Goal: Check status: Check status

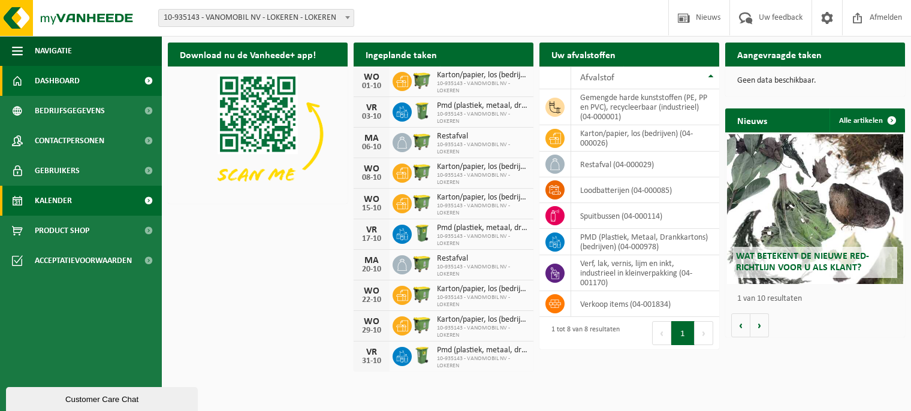
click at [61, 198] on span "Kalender" at bounding box center [53, 201] width 37 height 30
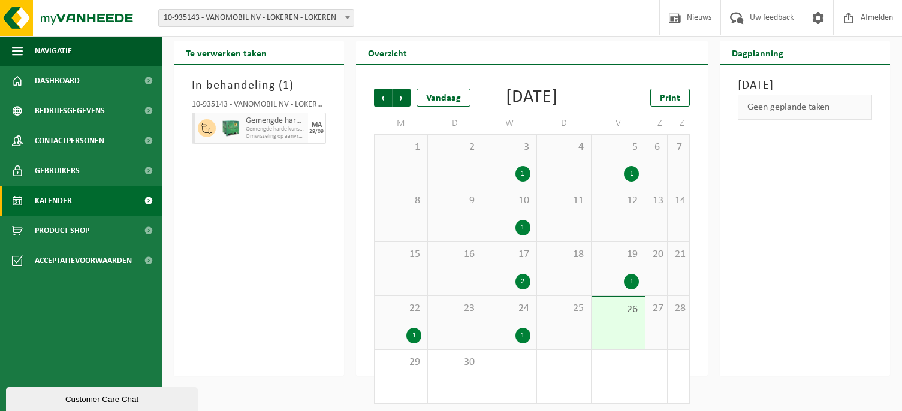
scroll to position [51, 0]
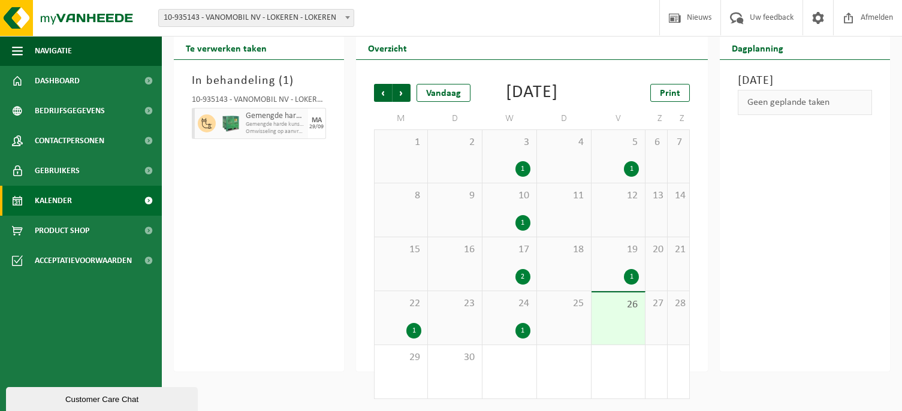
click at [411, 311] on span "22" at bounding box center [401, 303] width 41 height 13
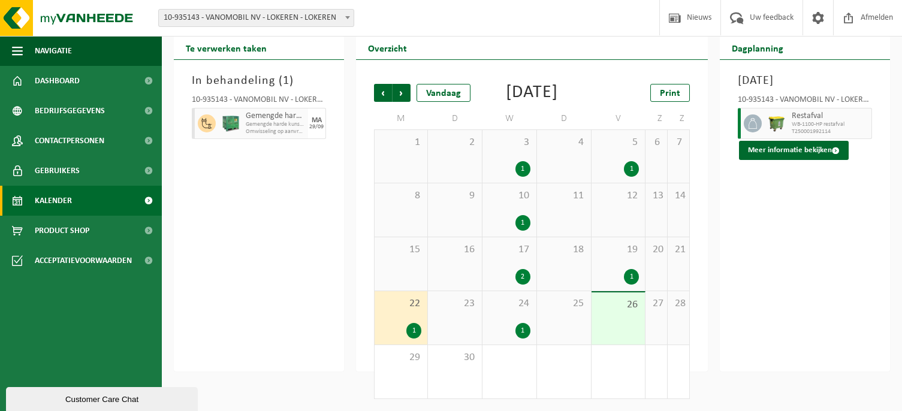
click at [523, 315] on div "24 1" at bounding box center [510, 317] width 54 height 53
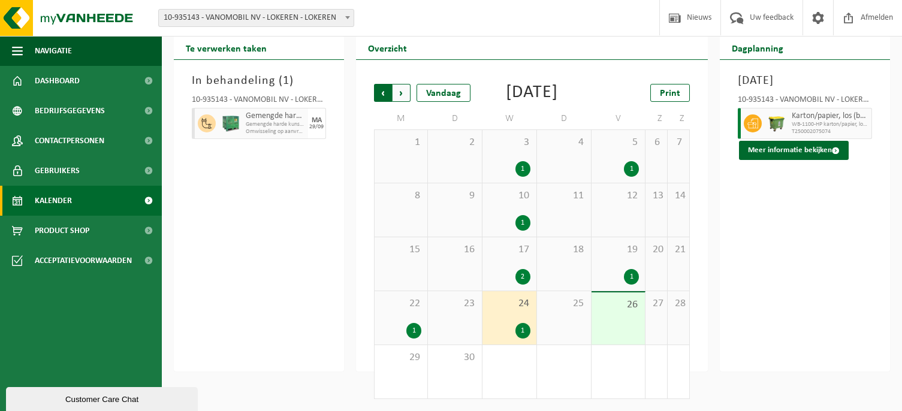
click at [400, 84] on span "Volgende" at bounding box center [402, 93] width 18 height 18
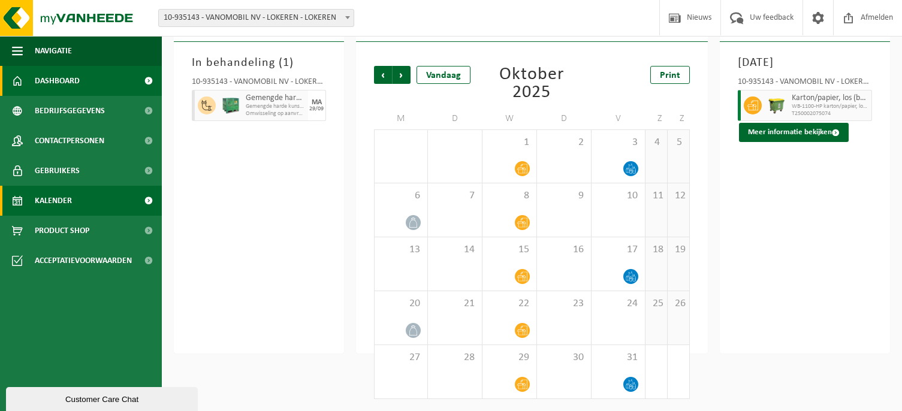
click at [65, 80] on span "Dashboard" at bounding box center [57, 81] width 45 height 30
